Goal: Information Seeking & Learning: Compare options

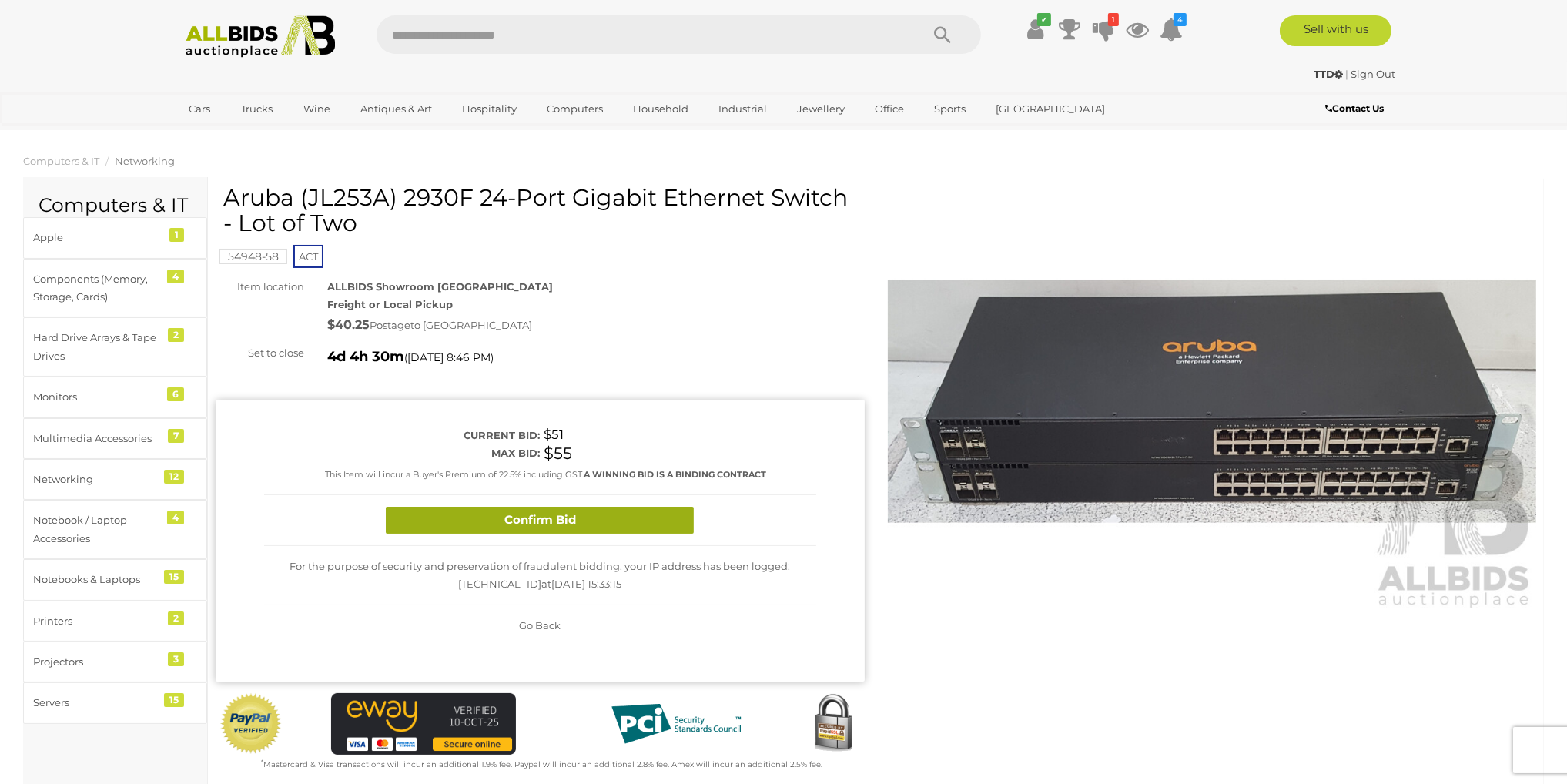
click at [479, 518] on button "Confirm Bid" at bounding box center [540, 520] width 308 height 27
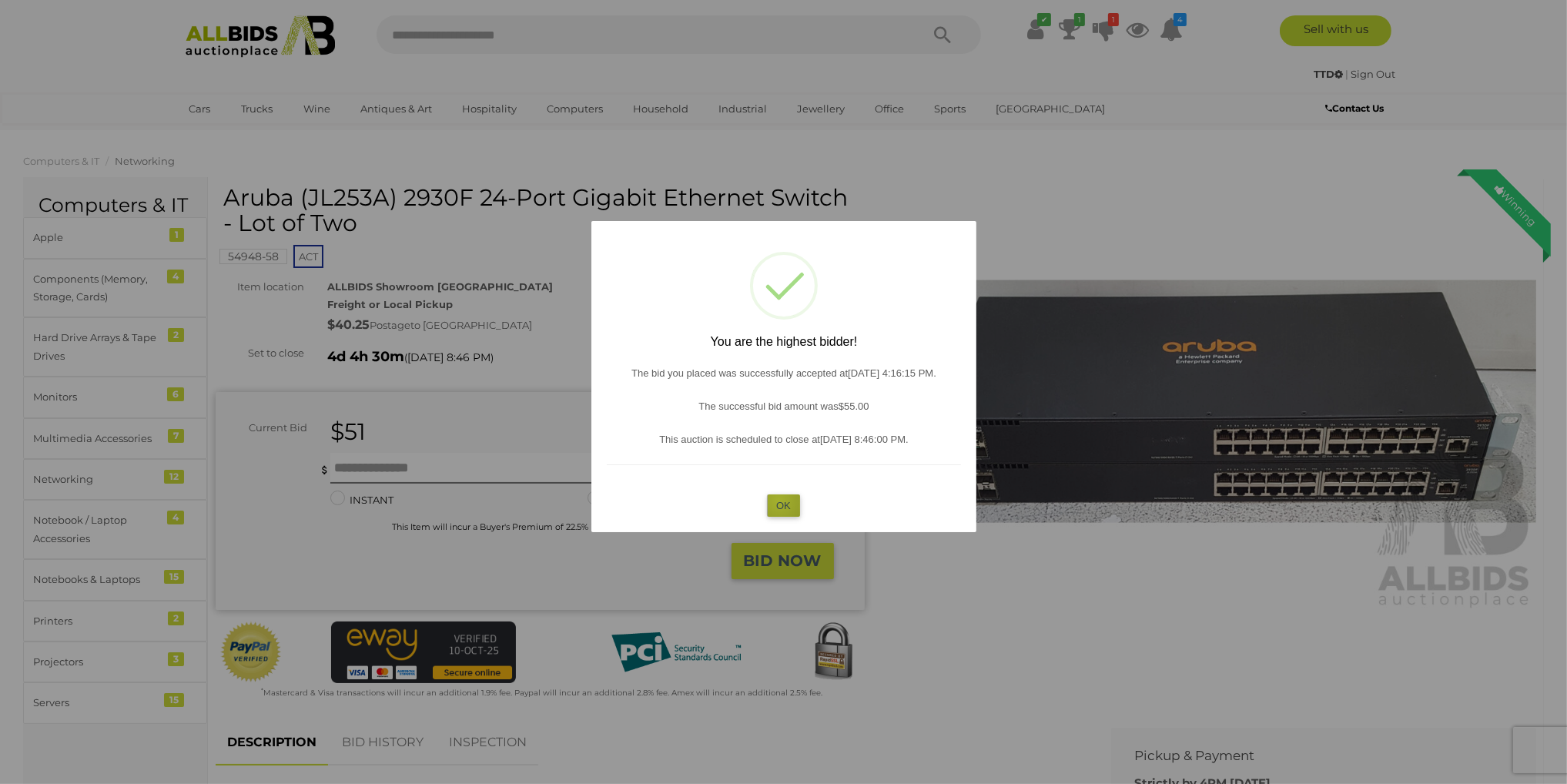
click at [778, 501] on button "OK" at bounding box center [784, 505] width 33 height 22
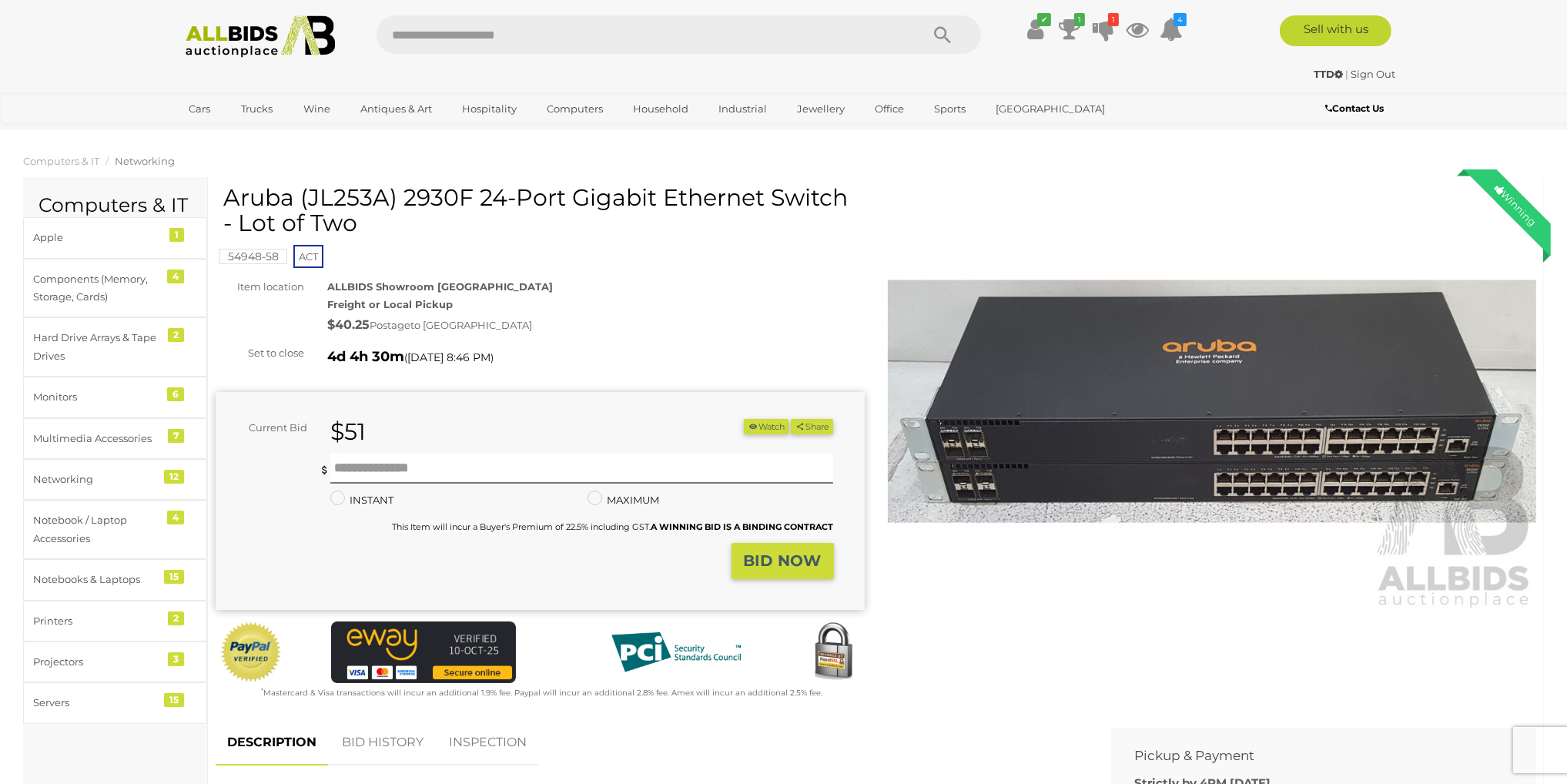
click at [350, 198] on h1 "Aruba (JL253A) 2930F 24-Port Gigabit Ethernet Switch - Lot of Two" at bounding box center [542, 210] width 637 height 51
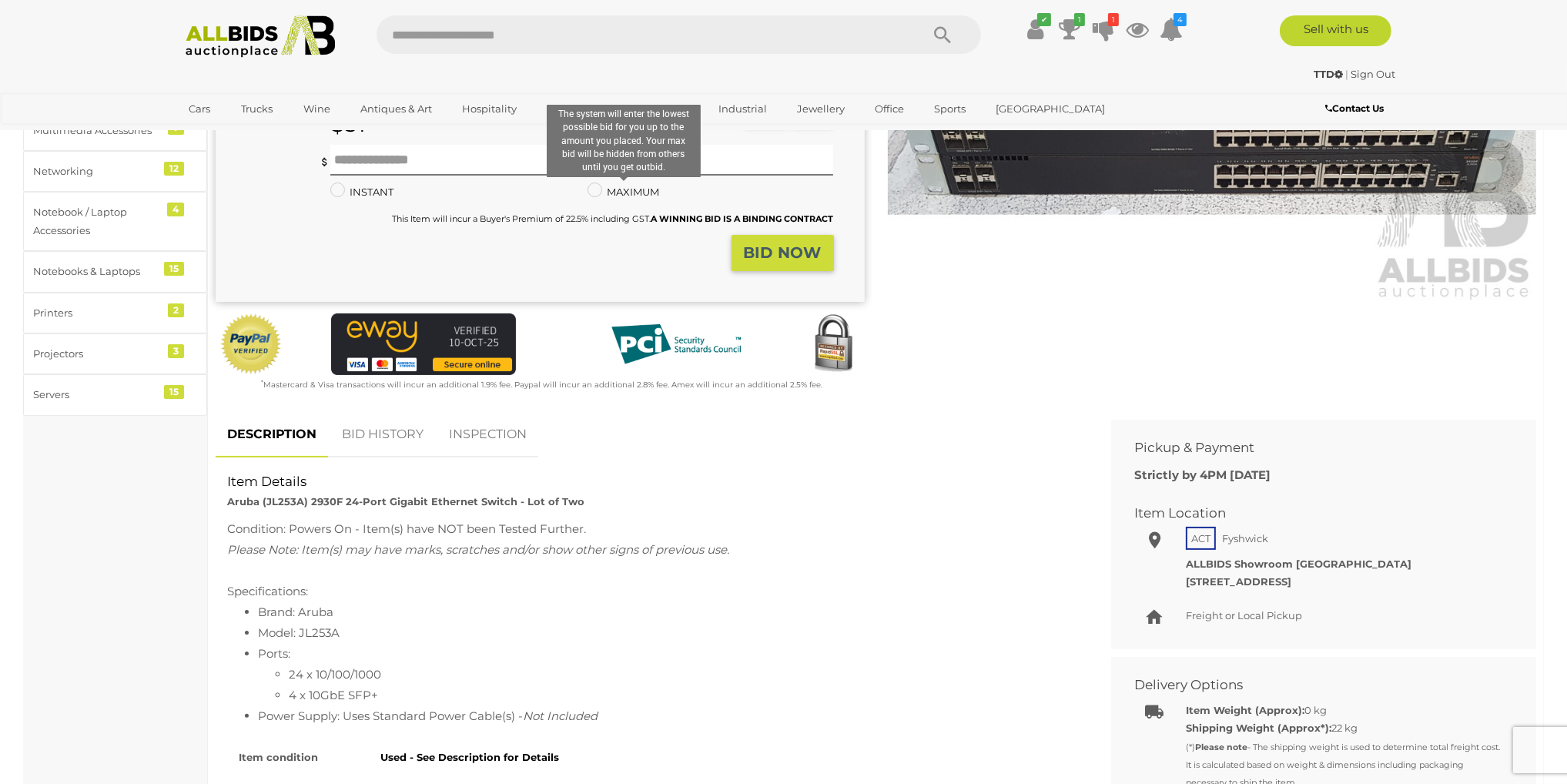
copy h1 "JL253A"
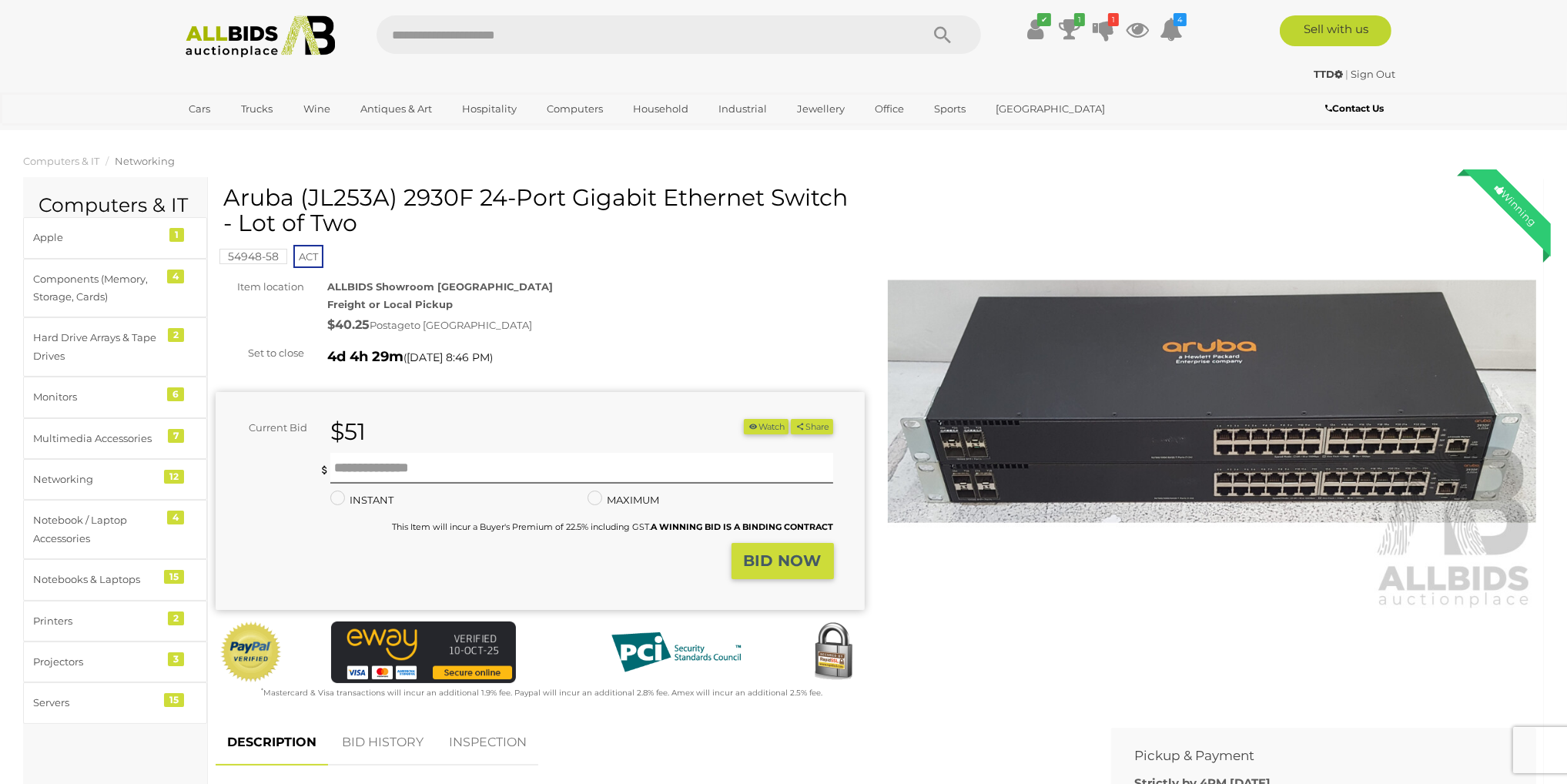
click at [250, 195] on h1 "Aruba (JL253A) 2930F 24-Port Gigabit Ethernet Switch - Lot of Two" at bounding box center [542, 210] width 637 height 51
copy h1 "Aruba"
click at [475, 31] on input "text" at bounding box center [641, 34] width 528 height 38
paste input "*****"
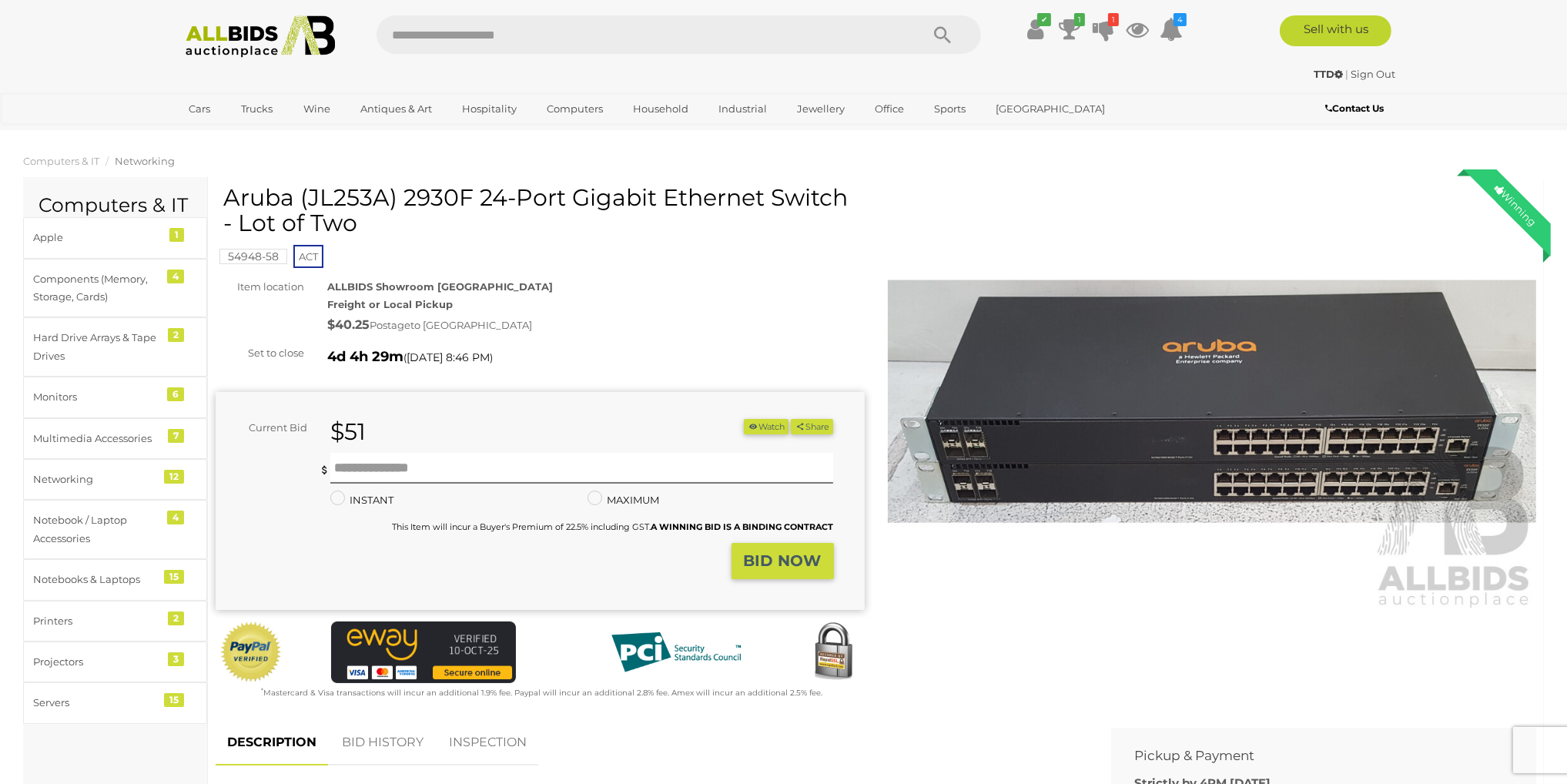
type input "*****"
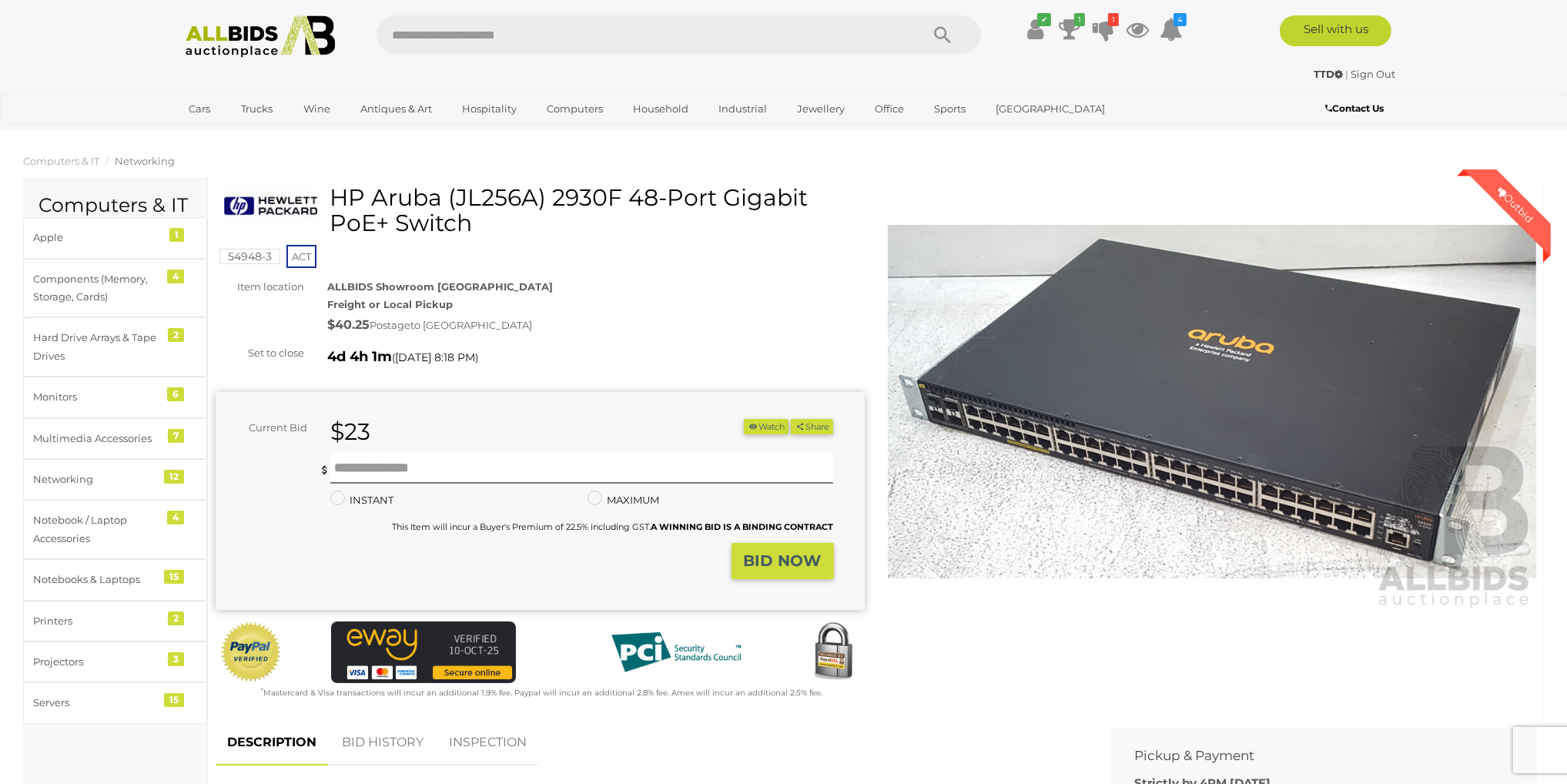
scroll to position [308, 0]
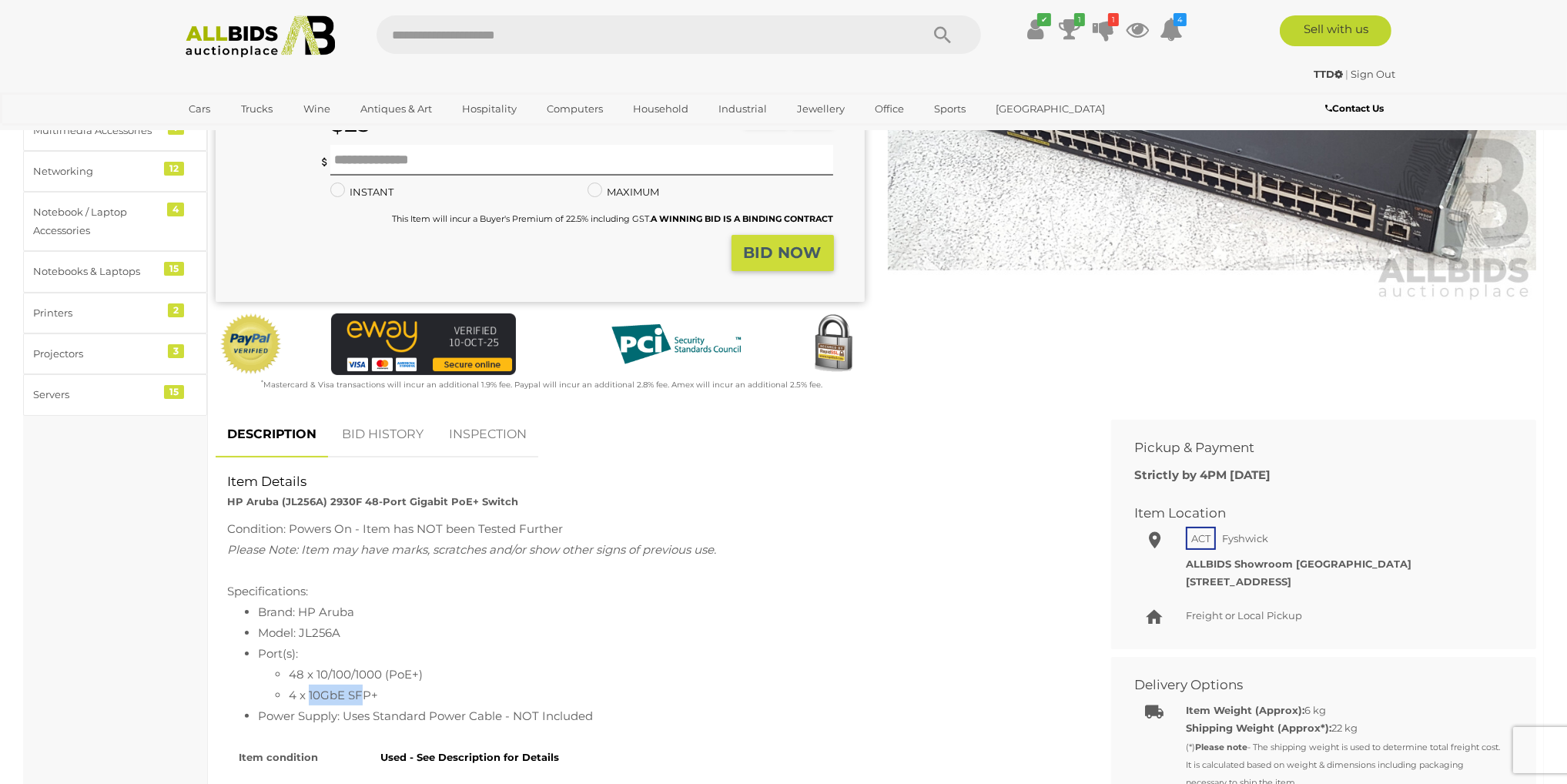
drag, startPoint x: 308, startPoint y: 697, endPoint x: 365, endPoint y: 685, distance: 58.2
click at [365, 685] on li "4 x 10GbE SFP+" at bounding box center [682, 695] width 788 height 20
